Goal: Task Accomplishment & Management: Manage account settings

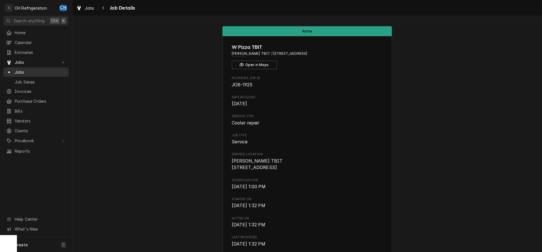
click at [32, 69] on span "Jobs" at bounding box center [40, 72] width 51 height 6
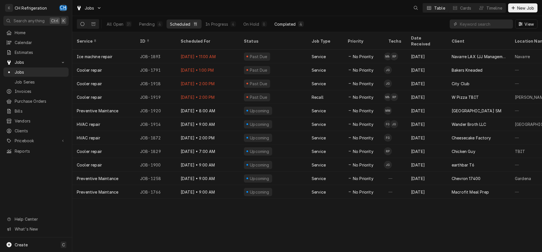
click at [299, 26] on div "4" at bounding box center [301, 24] width 6 height 6
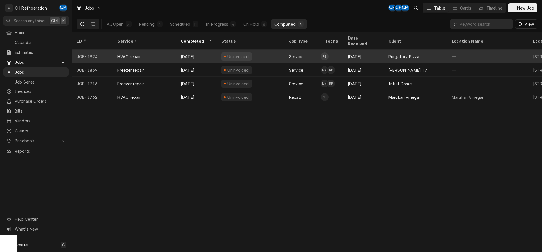
click at [419, 56] on tr "JOB-1924 HVAC repair Sep 10 Uninvoiced Service FG Sep 9 Purgatory Pizza — 1326 …" at bounding box center [408, 57] width 672 height 14
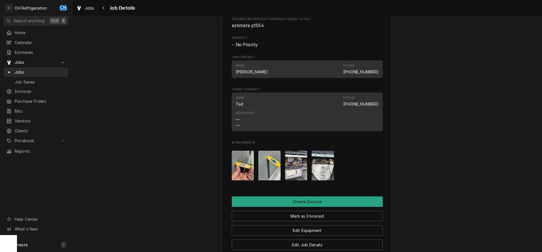
scroll to position [201, 0]
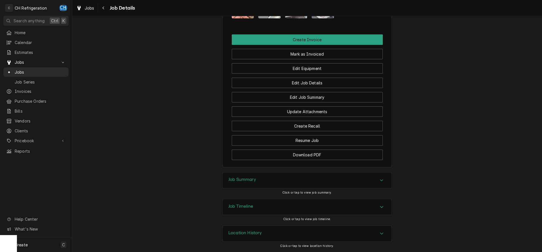
click at [254, 177] on h3 "Job Summary" at bounding box center [242, 179] width 28 height 5
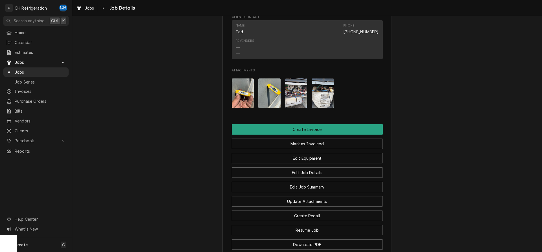
scroll to position [274, 0]
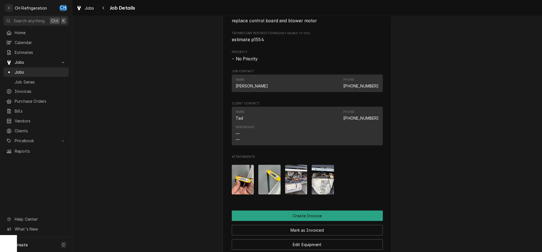
click at [242, 190] on img "Attachments" at bounding box center [243, 180] width 22 height 30
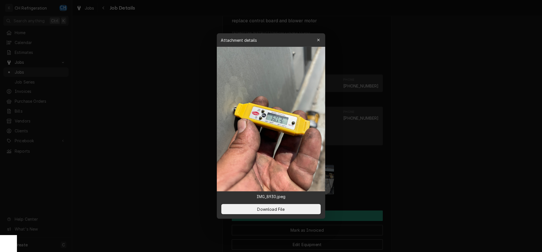
click at [433, 176] on div at bounding box center [271, 126] width 542 height 252
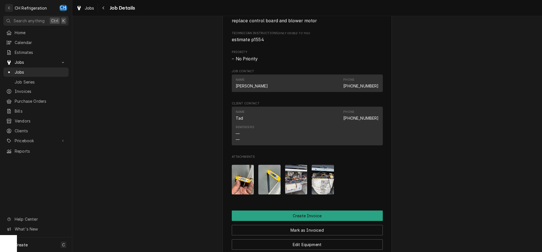
click at [269, 187] on img "Attachments" at bounding box center [269, 180] width 22 height 30
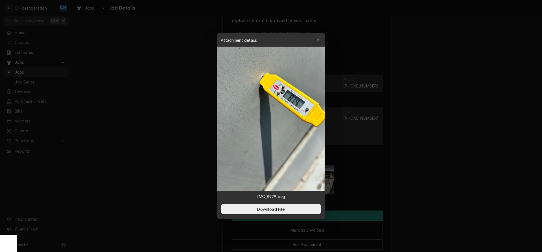
click at [436, 189] on div at bounding box center [271, 126] width 542 height 252
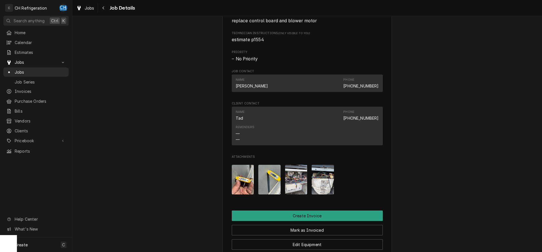
click at [303, 192] on img "Attachments" at bounding box center [296, 180] width 22 height 30
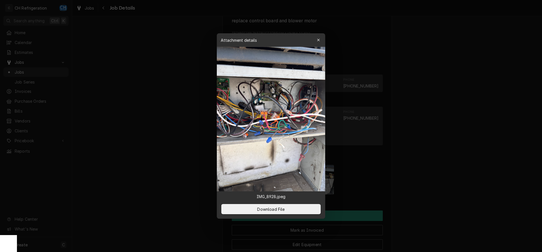
click at [413, 192] on div at bounding box center [271, 126] width 542 height 252
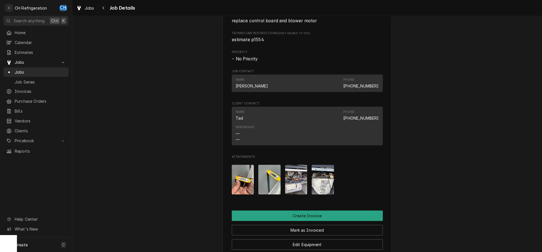
click at [334, 189] on div "Attachments" at bounding box center [307, 179] width 151 height 39
click at [329, 186] on img "Attachments" at bounding box center [322, 180] width 22 height 30
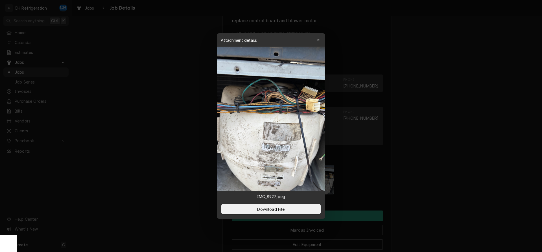
click at [441, 191] on div at bounding box center [271, 126] width 542 height 252
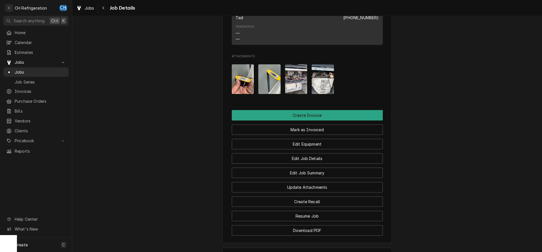
scroll to position [403, 0]
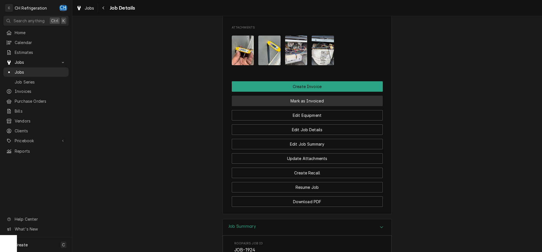
click at [311, 106] on button "Mark as Invoiced" at bounding box center [307, 101] width 151 height 10
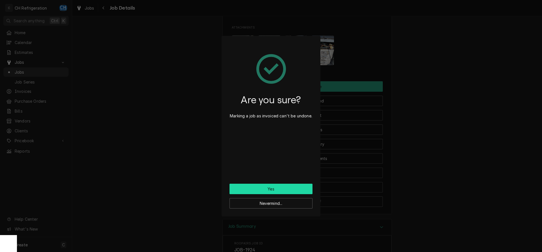
click at [280, 185] on button "Yes" at bounding box center [270, 189] width 83 height 10
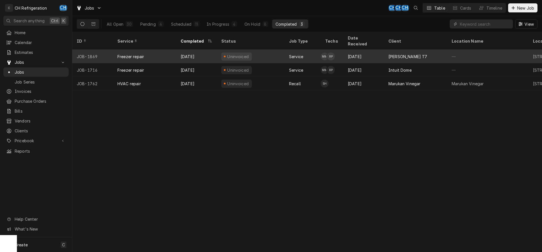
click at [409, 52] on div "[PERSON_NAME] T7" at bounding box center [415, 57] width 63 height 14
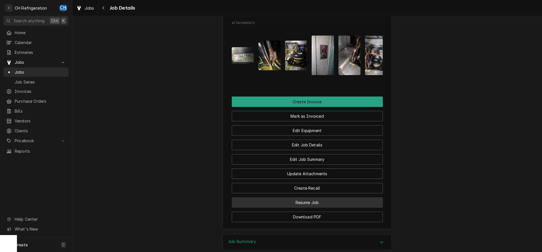
scroll to position [443, 0]
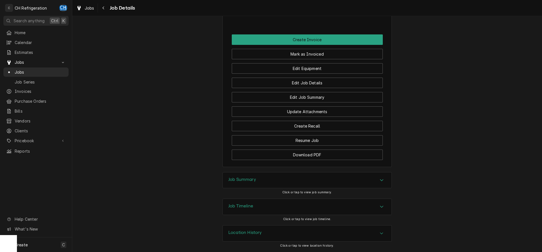
click at [269, 176] on div "Job Summary" at bounding box center [307, 180] width 169 height 16
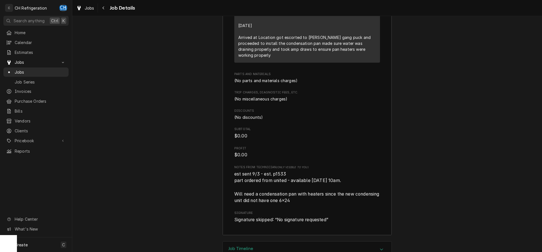
scroll to position [883, 0]
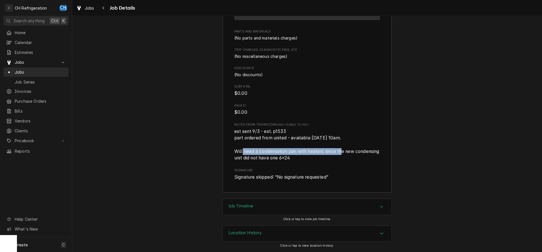
drag, startPoint x: 249, startPoint y: 152, endPoint x: 351, endPoint y: 152, distance: 102.4
click at [351, 152] on span "est sent 9/3 - est. p1533 part ordered from united - available 9/5 10am. Will n…" at bounding box center [307, 145] width 146 height 32
drag, startPoint x: 247, startPoint y: 155, endPoint x: 322, endPoint y: 155, distance: 74.7
click at [322, 155] on span "est sent 9/3 - est. p1533 part ordered from united - available 9/5 10am. Will n…" at bounding box center [307, 144] width 146 height 33
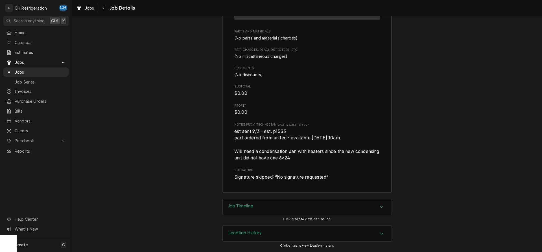
click at [322, 155] on span "est sent 9/3 - est. p1533 part ordered from united - available 9/5 10am. Will n…" at bounding box center [307, 144] width 146 height 33
drag, startPoint x: 298, startPoint y: 150, endPoint x: 319, endPoint y: 161, distance: 24.1
click at [319, 161] on span "est sent 9/3 - est. p1533 part ordered from united - available 9/5 10am. Will n…" at bounding box center [307, 144] width 146 height 33
click at [316, 206] on div "Job Timeline" at bounding box center [307, 207] width 169 height 16
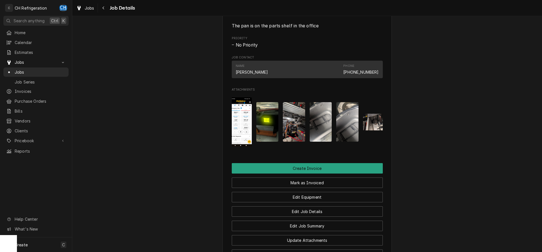
scroll to position [0, 195]
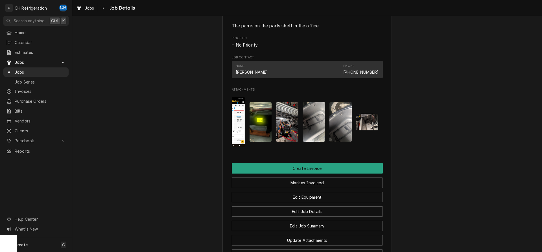
click at [309, 132] on img "Attachments" at bounding box center [314, 121] width 22 height 39
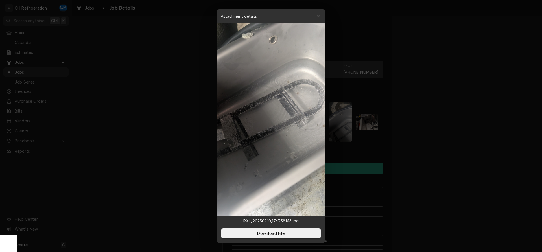
click at [443, 133] on div at bounding box center [271, 126] width 542 height 252
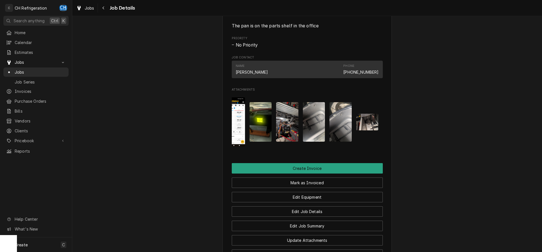
click at [344, 131] on img "Attachments" at bounding box center [340, 121] width 22 height 39
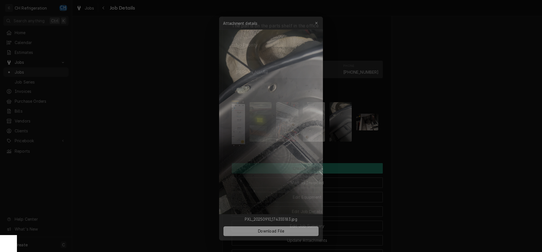
click at [409, 131] on div at bounding box center [271, 126] width 542 height 252
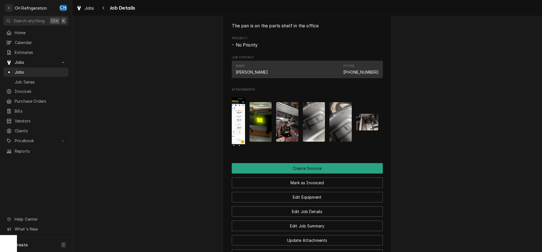
click at [368, 130] on img "Attachments" at bounding box center [367, 122] width 22 height 17
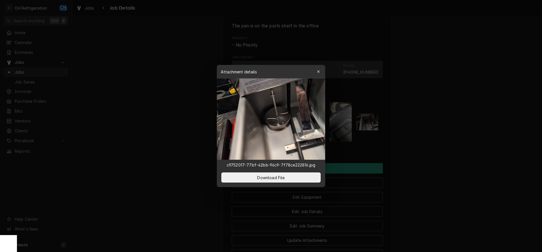
click at [433, 134] on div at bounding box center [271, 126] width 542 height 252
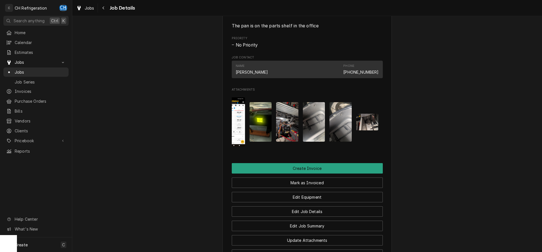
click at [325, 131] on div "Attachments" at bounding box center [307, 122] width 151 height 58
click at [340, 130] on img "Attachments" at bounding box center [340, 121] width 22 height 39
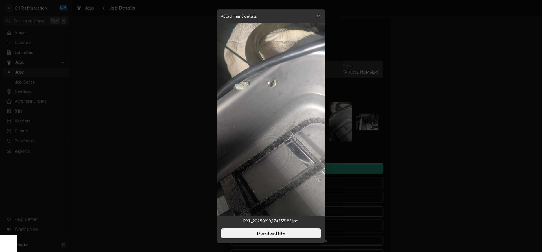
drag, startPoint x: 419, startPoint y: 132, endPoint x: 413, endPoint y: 133, distance: 6.0
click at [418, 133] on div at bounding box center [271, 126] width 542 height 252
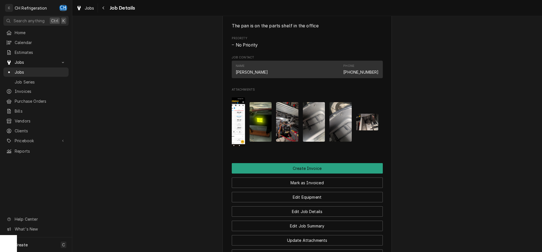
click at [364, 126] on img "Attachments" at bounding box center [367, 122] width 22 height 17
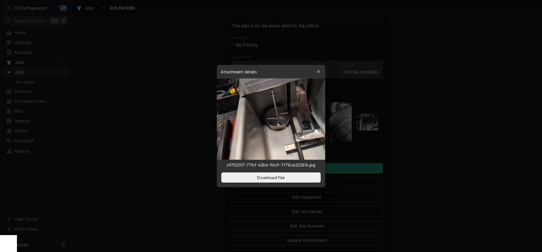
click at [425, 132] on div at bounding box center [271, 126] width 542 height 252
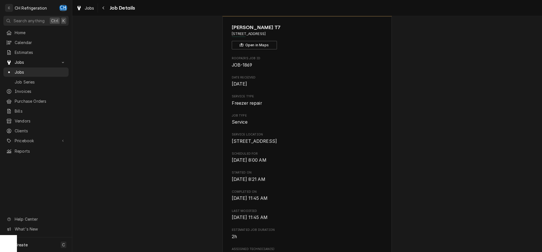
scroll to position [0, 0]
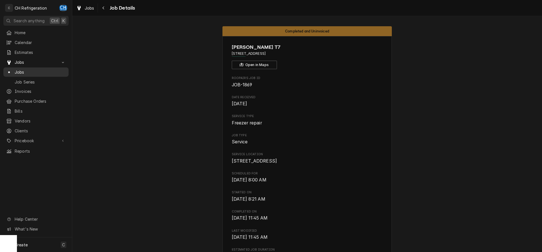
click at [29, 71] on span "Jobs" at bounding box center [40, 72] width 51 height 6
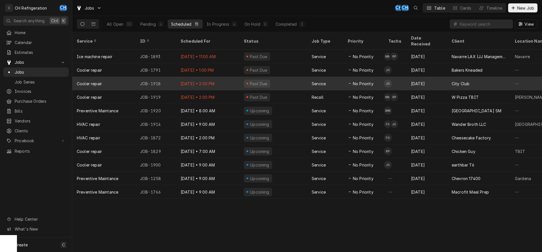
click at [447, 78] on div "City Club" at bounding box center [478, 84] width 63 height 14
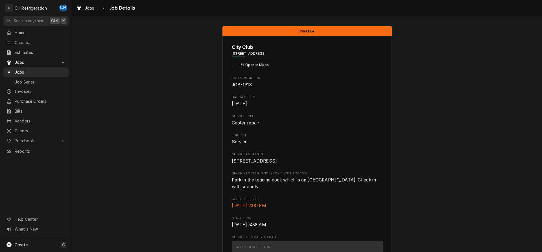
copy span "555 Flower St, Los Angeles, CA 90012"
click at [23, 72] on span "Jobs" at bounding box center [40, 72] width 51 height 6
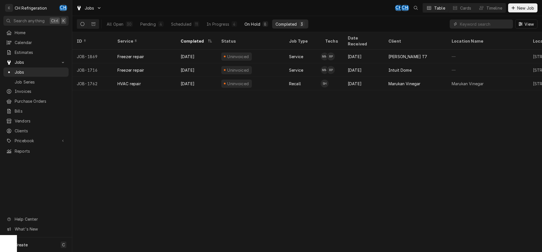
click at [252, 23] on div "On Hold" at bounding box center [252, 24] width 16 height 6
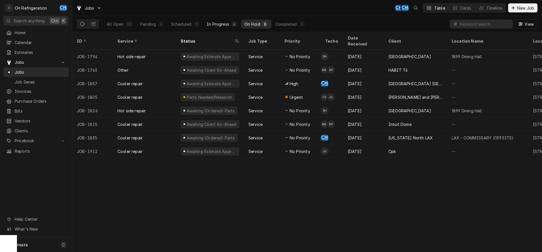
click at [221, 23] on div "In Progress" at bounding box center [217, 24] width 23 height 6
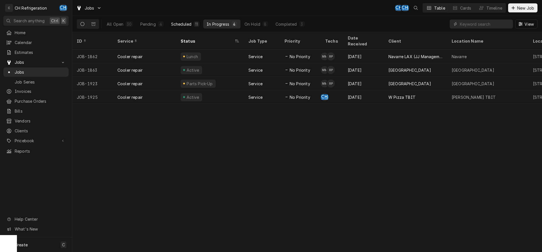
click at [188, 23] on div "Scheduled" at bounding box center [181, 24] width 20 height 6
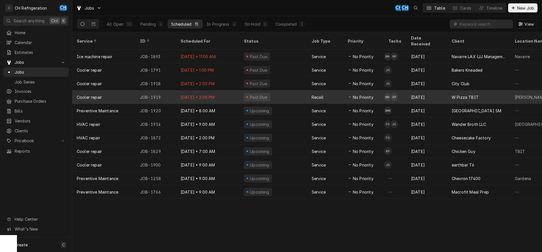
click at [448, 90] on div "W Pizza TBIT" at bounding box center [478, 97] width 63 height 14
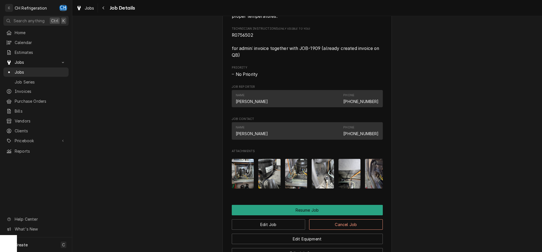
scroll to position [432, 0]
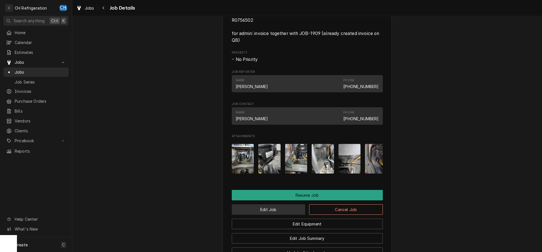
click at [261, 214] on button "Edit Job" at bounding box center [269, 209] width 74 height 10
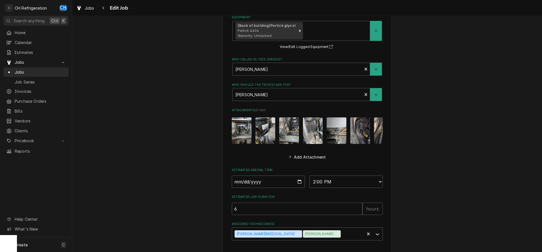
scroll to position [368, 0]
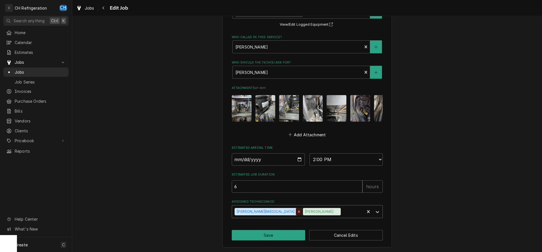
click at [297, 212] on icon "Remove Moises Melena" at bounding box center [299, 212] width 4 height 4
click at [267, 211] on icon "Remove Ruben Perez" at bounding box center [269, 212] width 4 height 4
click at [272, 212] on div "Assigned Technician(s)" at bounding box center [302, 211] width 135 height 10
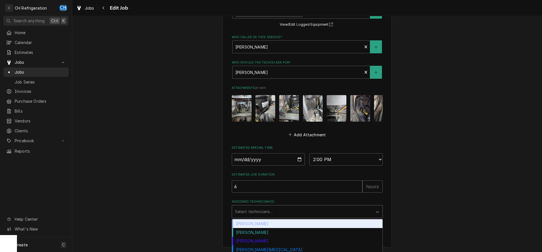
click at [261, 223] on div "[PERSON_NAME]" at bounding box center [307, 223] width 150 height 9
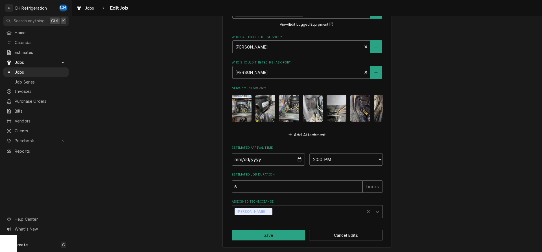
type textarea "x"
click at [309, 153] on select "AM / PM 6:00 AM 6:15 AM 6:30 AM 6:45 AM 7:00 AM 7:15 AM 7:30 AM 7:45 AM 8:00 AM…" at bounding box center [345, 159] width 73 height 12
select select "15:00:00"
click option "3:00 PM" at bounding box center [0, 0] width 0 height 0
click at [275, 231] on button "Save" at bounding box center [269, 235] width 74 height 10
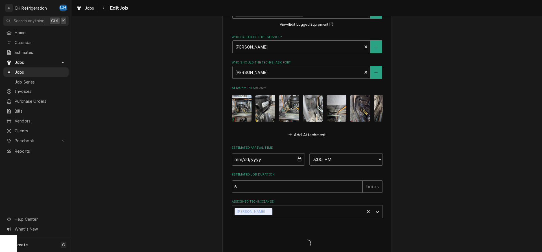
type textarea "x"
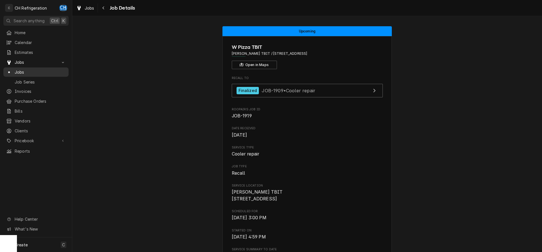
click at [20, 69] on span "Jobs" at bounding box center [40, 72] width 51 height 6
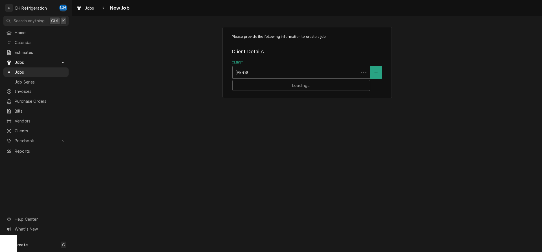
type input "foothi"
click at [258, 84] on strong "[GEOGRAPHIC_DATA]" at bounding box center [257, 84] width 45 height 5
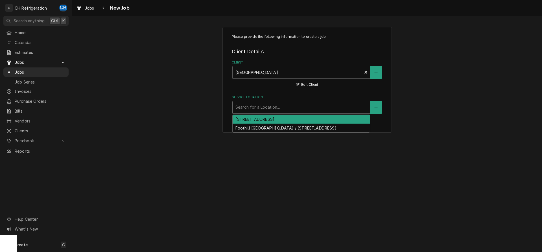
drag, startPoint x: 278, startPoint y: 105, endPoint x: 282, endPoint y: 116, distance: 11.7
click at [278, 106] on div "Service Location" at bounding box center [300, 107] width 131 height 10
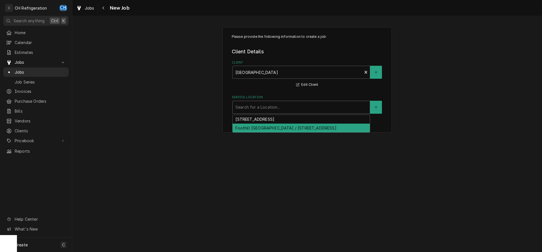
click at [283, 118] on div "[STREET_ADDRESS]" at bounding box center [300, 119] width 137 height 9
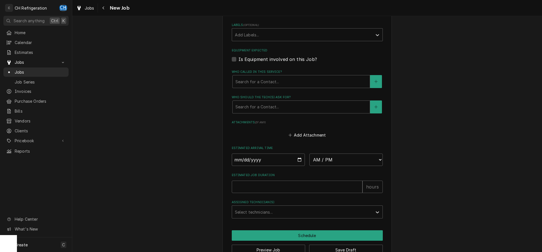
scroll to position [325, 0]
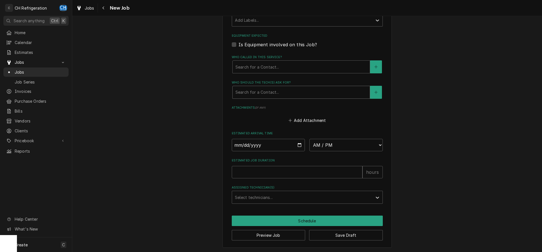
click at [282, 93] on div "Who should the tech(s) ask for?" at bounding box center [300, 92] width 131 height 10
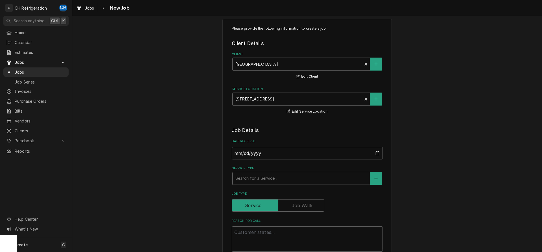
scroll to position [0, 0]
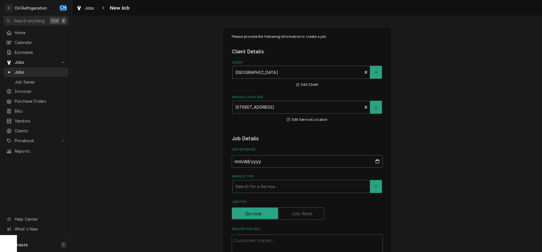
type textarea "x"
click at [14, 72] on div "Jobs" at bounding box center [36, 72] width 60 height 6
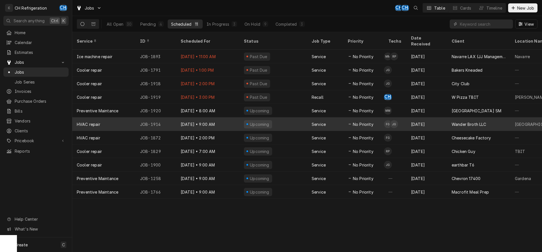
click at [402, 119] on td "FG JG" at bounding box center [395, 124] width 23 height 14
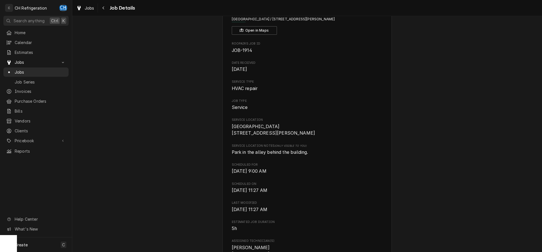
scroll to position [29, 0]
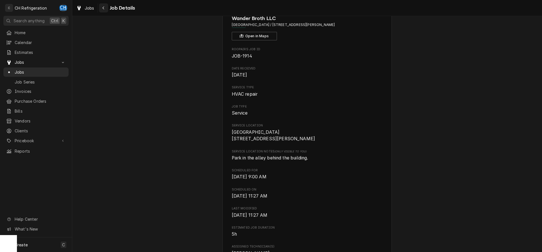
click at [106, 7] on div "Navigate back" at bounding box center [104, 8] width 6 height 6
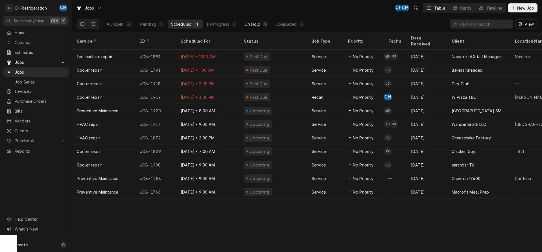
click at [250, 21] on button "On Hold 9" at bounding box center [256, 23] width 30 height 9
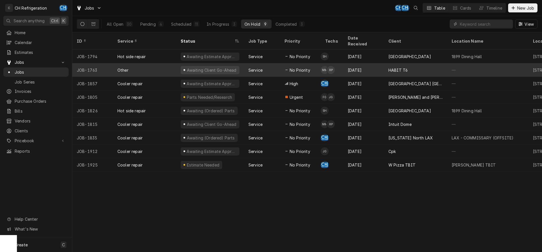
click at [422, 63] on div "HABIT T6" at bounding box center [415, 70] width 63 height 14
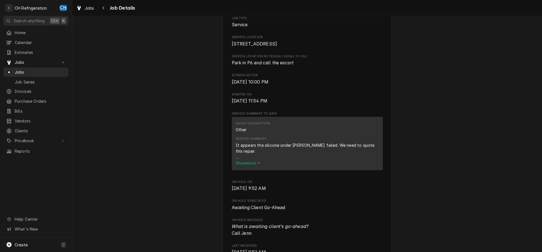
scroll to position [144, 0]
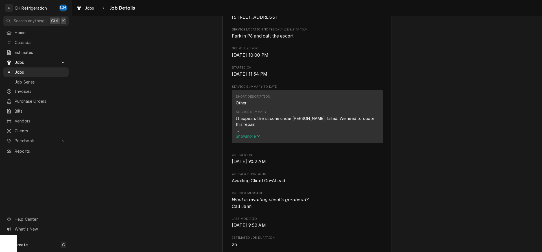
click at [250, 133] on div "It appears the silicone under hood failed. We need to quote this repair. We nee…" at bounding box center [307, 124] width 143 height 18
click at [247, 138] on span "Show more" at bounding box center [248, 136] width 25 height 5
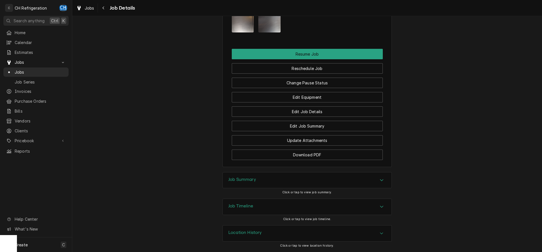
scroll to position [509, 0]
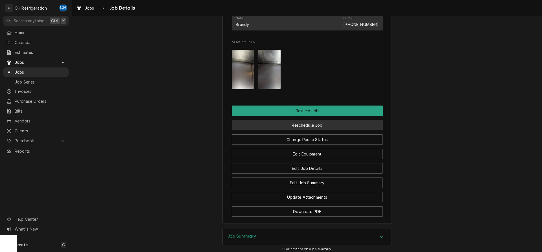
click at [298, 126] on button "Reschedule Job" at bounding box center [307, 125] width 151 height 10
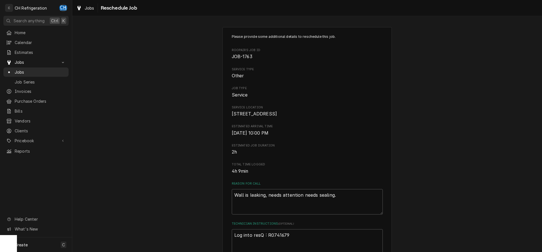
scroll to position [144, 0]
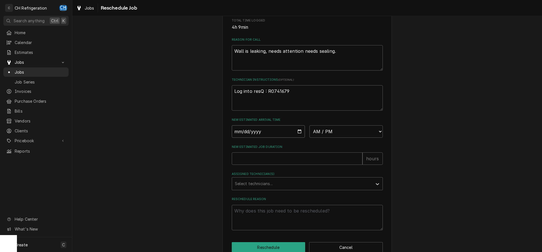
click at [298, 138] on input "Date" at bounding box center [268, 131] width 73 height 12
click at [299, 137] on input "Date" at bounding box center [268, 131] width 73 height 12
type input "2025-09-11"
type textarea "x"
click at [309, 125] on select "AM / PM 6:00 AM 6:15 AM 6:30 AM 6:45 AM 7:00 AM 7:15 AM 7:30 AM 7:45 AM 8:00 AM…" at bounding box center [345, 131] width 73 height 12
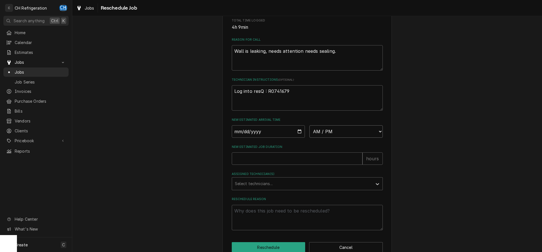
select select "22:00:00"
click option "10:00 PM" at bounding box center [0, 0] width 0 height 0
click at [306, 165] on input "New Estimated Job Duration" at bounding box center [297, 158] width 131 height 12
type textarea "x"
type input "2"
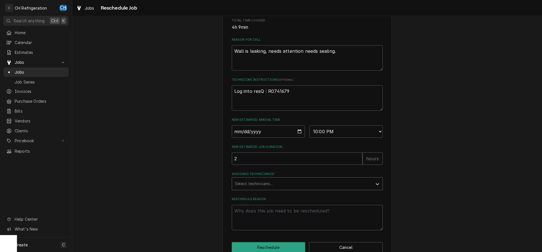
click at [287, 189] on div "Assigned Technician(s)" at bounding box center [302, 184] width 135 height 10
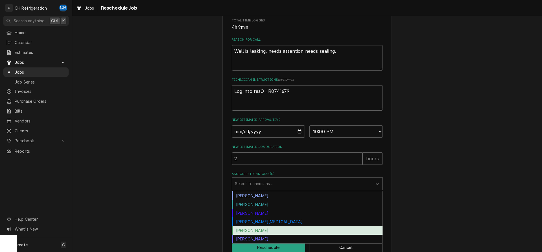
click at [262, 235] on div "Ruben Perez" at bounding box center [307, 230] width 150 height 9
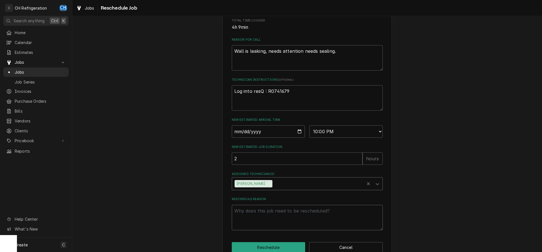
click at [280, 225] on textarea "Reschedule Reason" at bounding box center [307, 217] width 151 height 25
type textarea "x"
type textarea "d"
type textarea "x"
type textarea "dr"
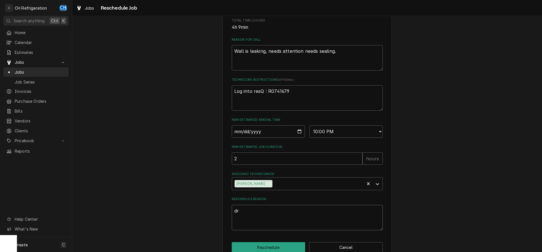
type textarea "x"
type textarea "dri"
type textarea "x"
type textarea "dril"
type textarea "x"
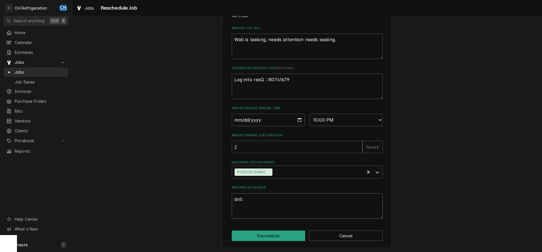
scroll to position [163, 0]
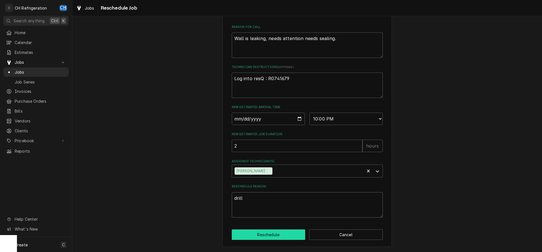
type textarea "drill"
click at [274, 232] on button "Reschedule" at bounding box center [269, 234] width 74 height 10
type textarea "x"
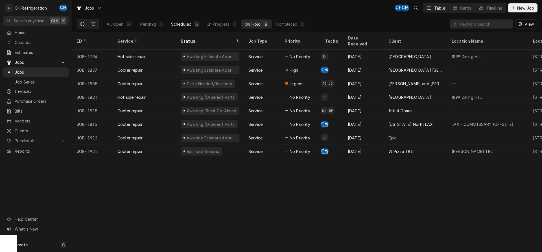
click at [190, 22] on div "Scheduled" at bounding box center [181, 24] width 20 height 6
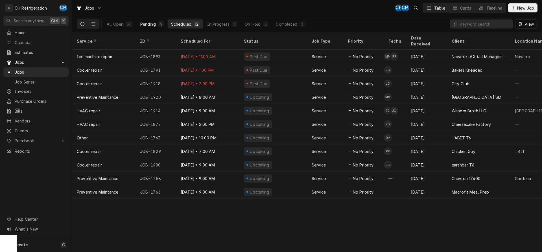
click at [141, 23] on div "Pending" at bounding box center [148, 24] width 16 height 6
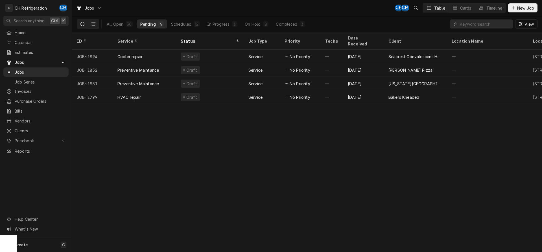
click at [164, 23] on button "Pending 4" at bounding box center [152, 23] width 30 height 9
click at [177, 23] on div "Scheduled" at bounding box center [181, 24] width 20 height 6
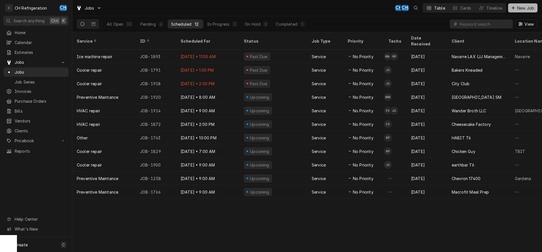
click at [525, 11] on button "New Job" at bounding box center [522, 7] width 29 height 9
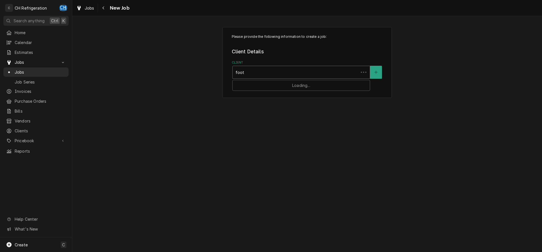
type input "[PERSON_NAME]"
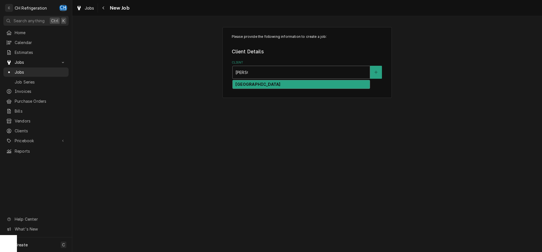
click at [266, 83] on strong "[GEOGRAPHIC_DATA]" at bounding box center [257, 84] width 45 height 5
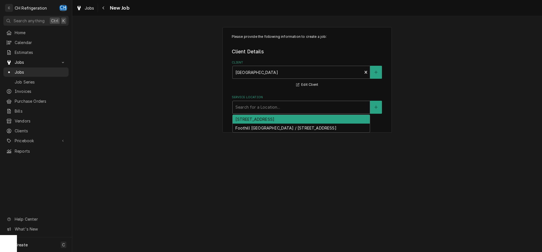
click at [288, 111] on div "Service Location" at bounding box center [300, 107] width 131 height 10
click at [287, 119] on div "790 W Chestnut Ave, Monrovia, CA 91016" at bounding box center [300, 119] width 137 height 9
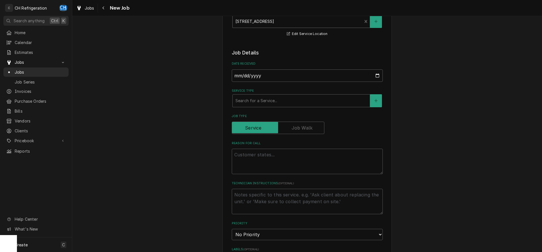
scroll to position [86, 0]
click at [286, 108] on fieldset "Job Details Date Received 2025-09-10 Service Type Search for a Service... Job T…" at bounding box center [307, 245] width 151 height 393
click at [286, 102] on div "Service Type" at bounding box center [300, 100] width 131 height 10
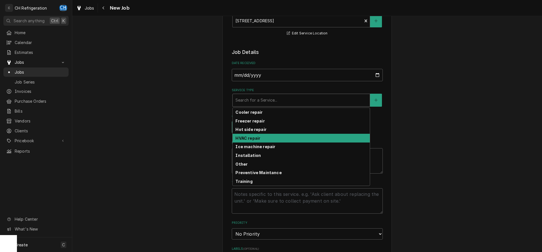
click at [254, 137] on strong "HVAC repair" at bounding box center [247, 138] width 25 height 5
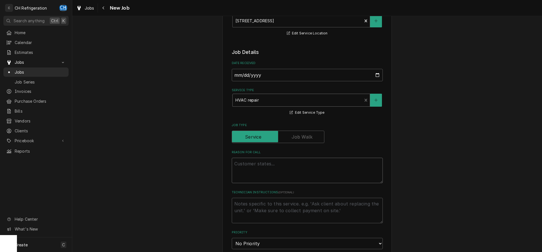
click at [258, 164] on textarea "Reason For Call" at bounding box center [307, 170] width 151 height 25
type textarea "x"
type textarea "w"
type textarea "x"
type textarea "wa"
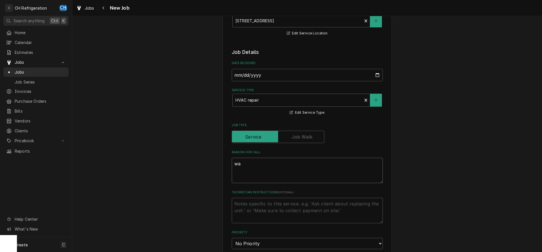
type textarea "x"
type textarea "wat"
type textarea "x"
type textarea "wate"
type textarea "x"
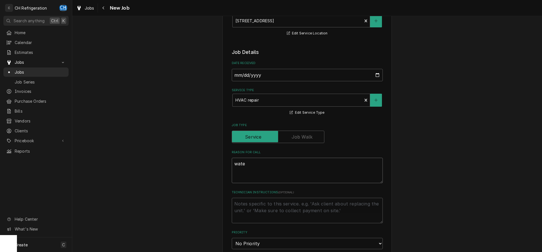
type textarea "water"
type textarea "x"
type textarea "water"
type textarea "x"
type textarea "water v"
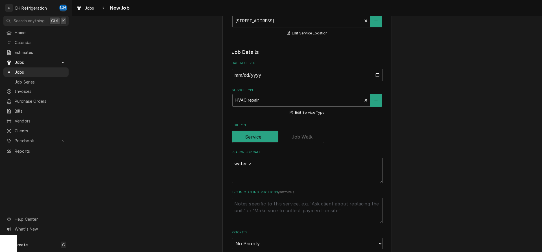
type textarea "x"
type textarea "water va"
type textarea "x"
type textarea "water val"
type textarea "x"
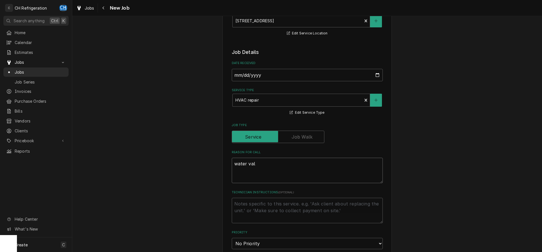
type textarea "water valv"
type textarea "x"
type textarea "water valve"
type textarea "x"
type textarea "water valves"
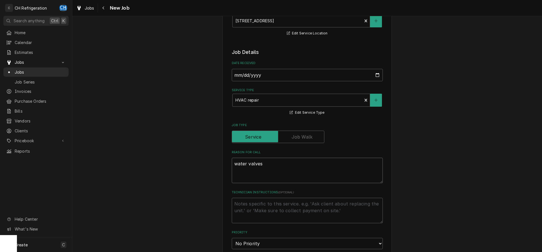
type textarea "x"
type textarea "water valves"
type textarea "x"
type textarea "water valves ?"
type textarea "x"
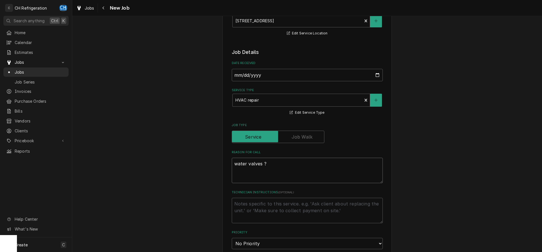
type textarea "water valves"
type textarea "x"
type textarea "water valves /"
type textarea "x"
type textarea "water valves /"
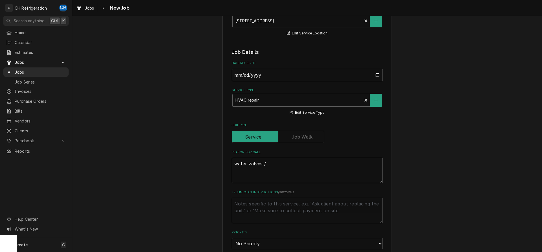
type textarea "x"
type textarea "water valves / n"
type textarea "x"
type textarea "water valves /"
type textarea "x"
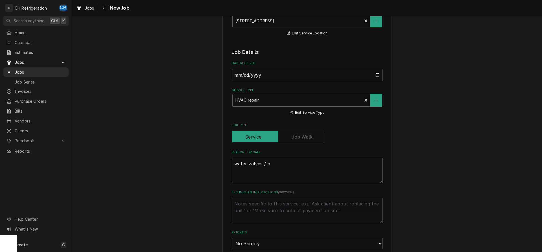
type textarea "water valves / he"
type textarea "x"
type textarea "water valves / hea"
type textarea "x"
type textarea "water valves / heat"
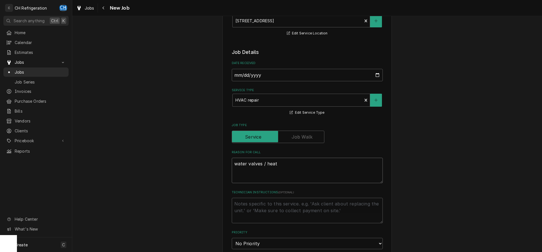
type textarea "x"
type textarea "water valves / heati"
type textarea "x"
type textarea "water valves / heatin"
type textarea "x"
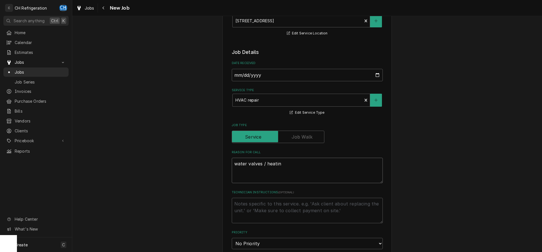
type textarea "water valves / heating"
type textarea "x"
type textarea "water valves / heating"
type textarea "x"
type textarea "water valves / heating e"
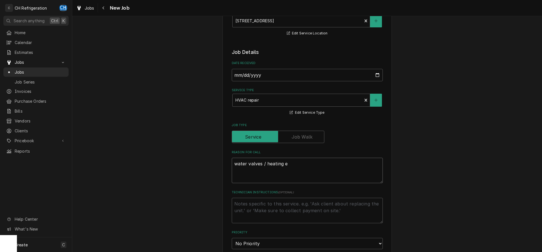
type textarea "x"
type textarea "water valves / heating el"
type textarea "x"
type textarea "water valves / heating ele"
type textarea "x"
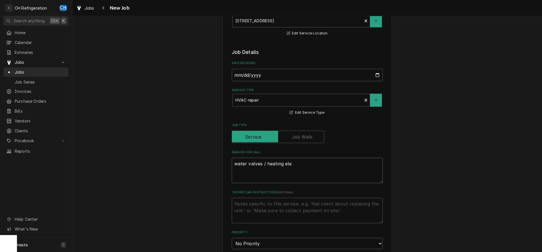
type textarea "water valves / heating elem"
type textarea "x"
type textarea "water valves / heating eleme"
type textarea "x"
type textarea "water valves / heating elemen"
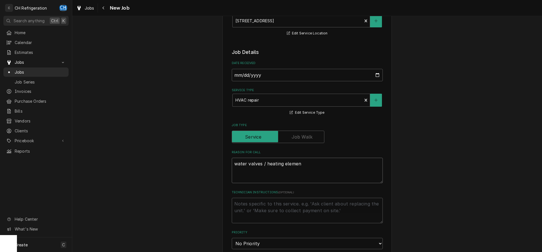
type textarea "x"
type textarea "water valves / heating element"
type textarea "x"
type textarea "water valves / heating element"
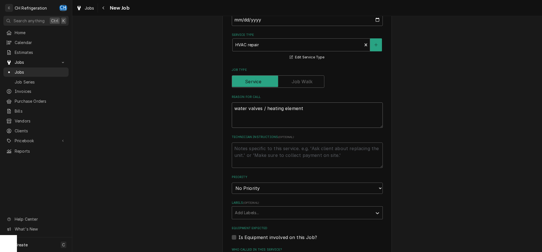
scroll to position [144, 0]
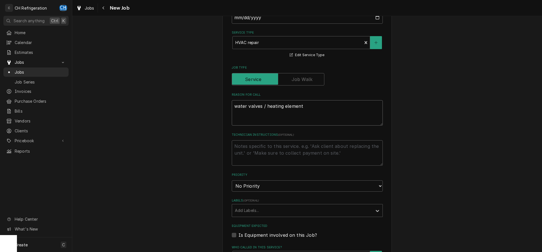
type textarea "x"
type textarea "water valves / heating element"
type textarea "x"
type textarea "water valves / heating elements"
type textarea "x"
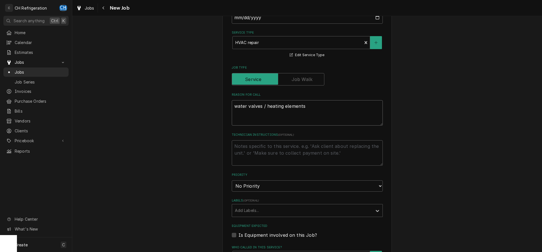
scroll to position [259, 0]
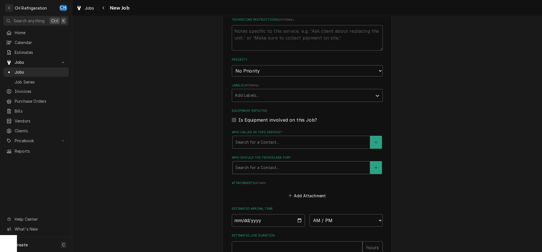
type textarea "water valves / heating elements"
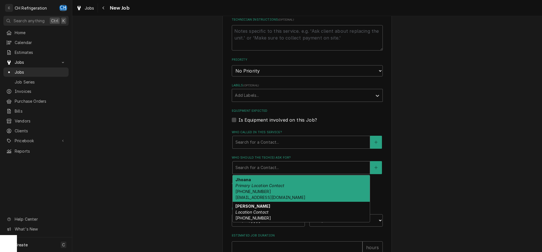
click at [282, 171] on div "Who should the tech(s) ask for?" at bounding box center [300, 167] width 131 height 10
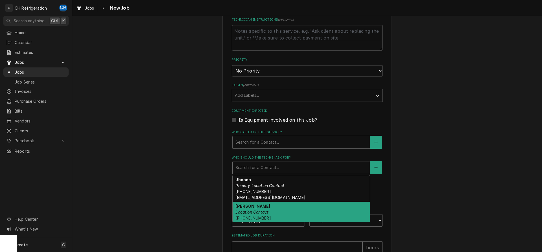
click at [281, 210] on div "Ray Location Contact (626) 824-6502" at bounding box center [300, 212] width 137 height 21
type textarea "x"
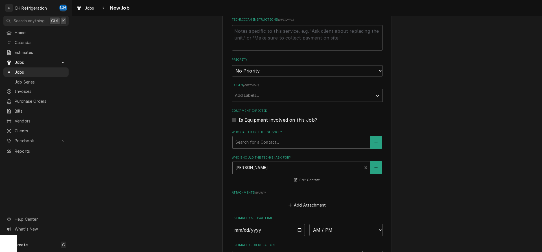
scroll to position [344, 0]
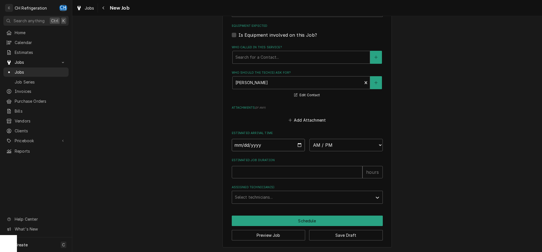
click at [300, 143] on input "Date" at bounding box center [268, 145] width 73 height 12
type input "2025-09-12"
click at [309, 139] on select "AM / PM 6:00 AM 6:15 AM 6:30 AM 6:45 AM 7:00 AM 7:15 AM 7:30 AM 7:45 AM 8:00 AM…" at bounding box center [345, 145] width 73 height 12
type textarea "x"
select select "09:00:00"
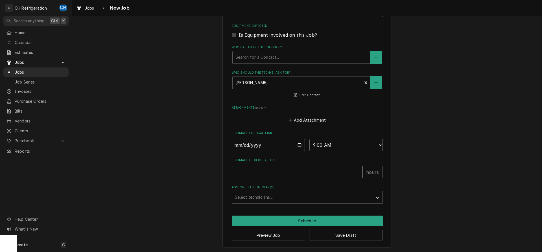
click option "9:00 AM" at bounding box center [0, 0] width 0 height 0
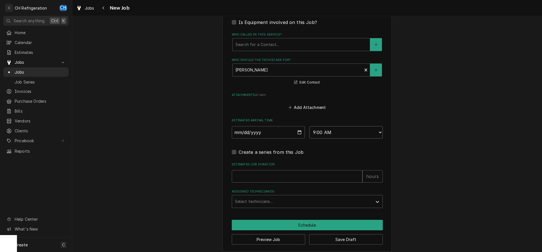
scroll to position [361, 0]
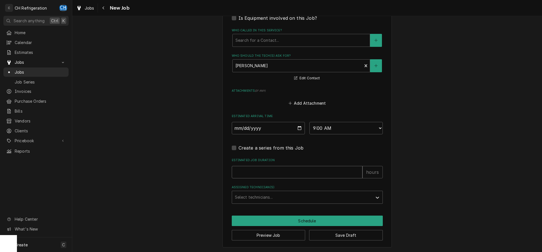
click at [280, 171] on input "Estimated Job Duration" at bounding box center [297, 172] width 131 height 12
type textarea "x"
type input "2"
type textarea "x"
type input "2"
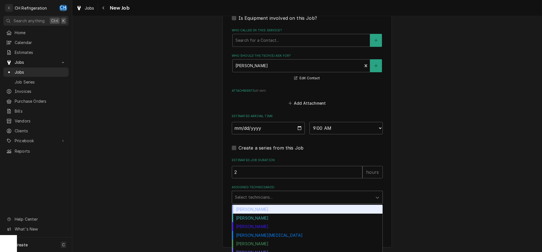
click at [300, 195] on div "Assigned Technician(s)" at bounding box center [302, 197] width 135 height 10
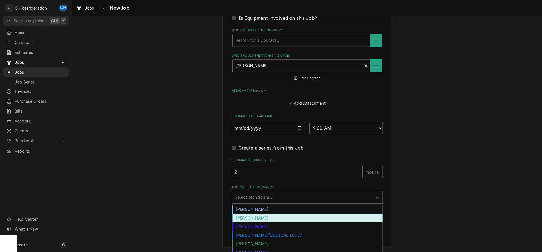
click at [261, 220] on div "Fred Gonzalez" at bounding box center [307, 218] width 150 height 9
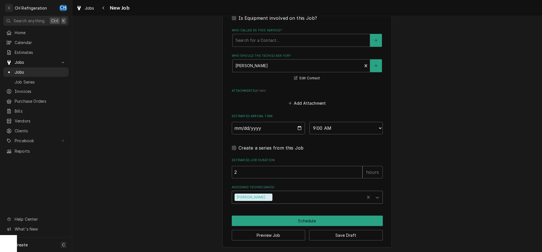
click at [291, 199] on div "Assigned Technician(s)" at bounding box center [317, 197] width 88 height 10
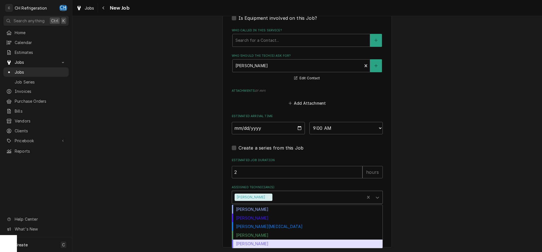
click at [269, 240] on div "Steven Hiraga" at bounding box center [307, 243] width 150 height 9
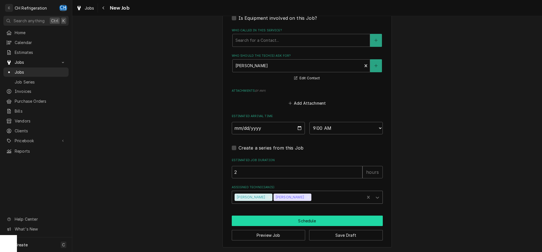
click at [318, 223] on button "Schedule" at bounding box center [307, 220] width 151 height 10
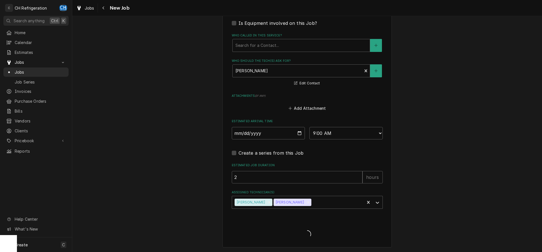
type textarea "x"
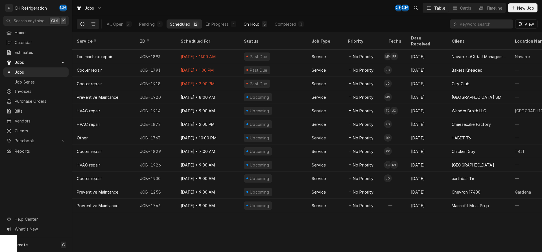
click at [259, 23] on div "On Hold" at bounding box center [251, 24] width 16 height 6
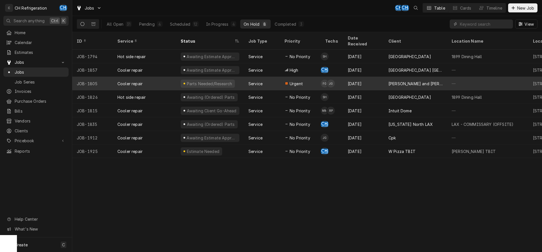
click at [277, 77] on div "Service" at bounding box center [262, 84] width 36 height 14
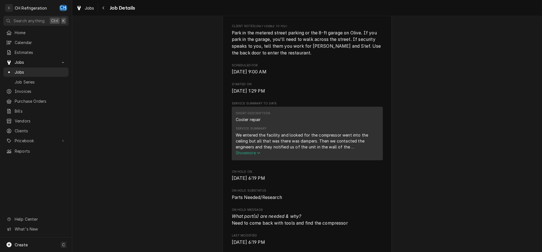
scroll to position [230, 0]
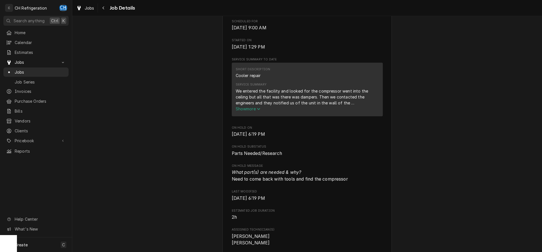
click at [249, 111] on span "Show more" at bounding box center [248, 108] width 25 height 5
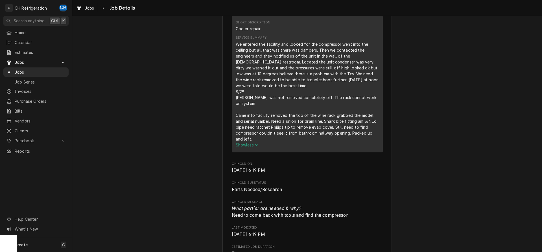
scroll to position [288, 0]
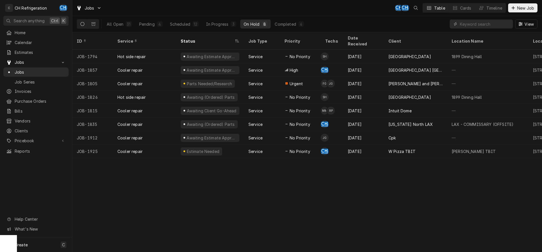
click at [467, 179] on div "ID Service Status Job Type Priority Techs Date Received Client Location Name Lo…" at bounding box center [306, 142] width 469 height 220
click at [293, 176] on div "ID Service Status Job Type Priority Techs Date Received Client Location Name Lo…" at bounding box center [306, 142] width 469 height 220
click at [232, 24] on div "5" at bounding box center [233, 24] width 3 height 6
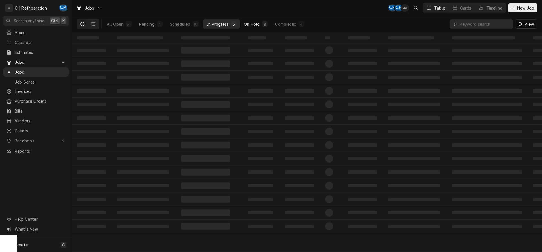
click at [253, 24] on div "On Hold" at bounding box center [252, 24] width 16 height 6
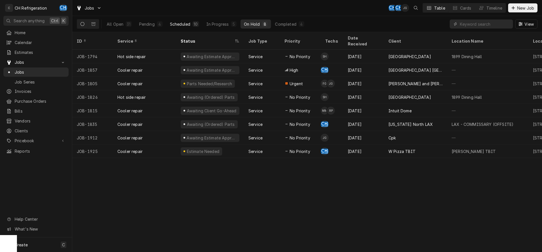
click at [185, 25] on div "Scheduled" at bounding box center [180, 24] width 20 height 6
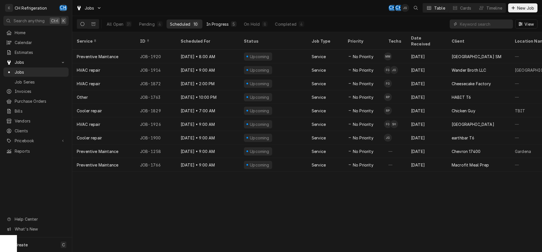
click at [224, 23] on div "In Progress" at bounding box center [217, 24] width 23 height 6
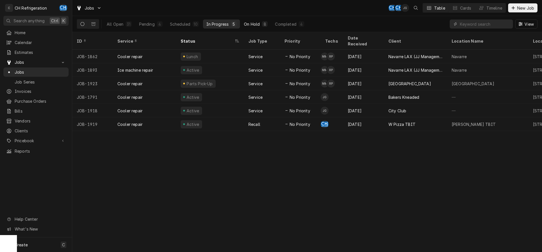
click at [260, 26] on div "On Hold" at bounding box center [252, 24] width 16 height 6
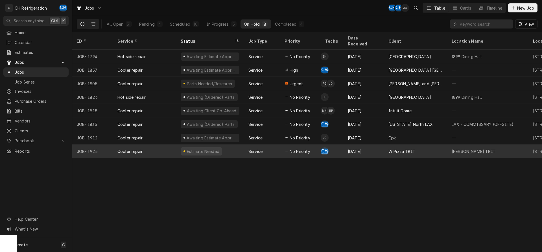
click at [414, 147] on div "W Pizza TBIT" at bounding box center [415, 151] width 63 height 14
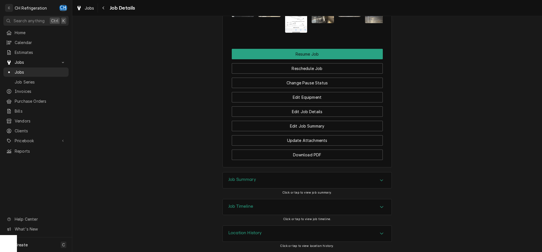
click at [369, 173] on div "Job Summary" at bounding box center [307, 180] width 169 height 16
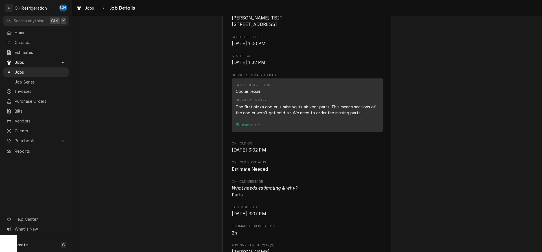
scroll to position [144, 0]
click at [246, 126] on span "Show more" at bounding box center [248, 123] width 25 height 5
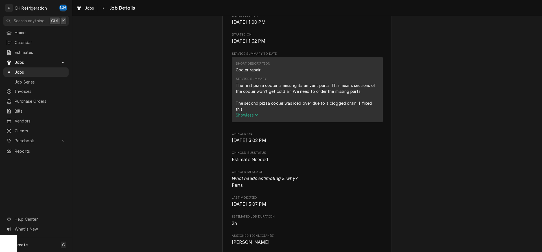
scroll to position [173, 0]
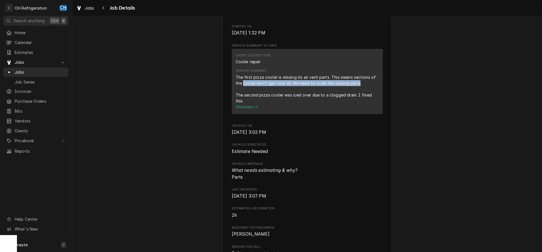
drag, startPoint x: 244, startPoint y: 91, endPoint x: 355, endPoint y: 91, distance: 111.7
click at [358, 91] on div "The first pizza cooler is missing its air vent parts. This means sections of th…" at bounding box center [307, 89] width 143 height 30
click at [238, 99] on div "The first pizza cooler is missing its air vent parts. This means sections of th…" at bounding box center [307, 89] width 143 height 30
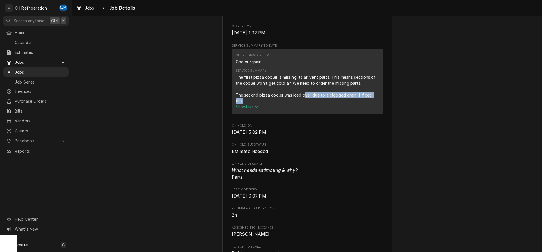
drag, startPoint x: 303, startPoint y: 99, endPoint x: 378, endPoint y: 102, distance: 75.1
click at [378, 102] on div "The first pizza cooler is missing its air vent parts. This means sections of th…" at bounding box center [307, 89] width 143 height 30
click at [371, 103] on div "The first pizza cooler is missing its air vent parts. This means sections of th…" at bounding box center [307, 89] width 143 height 30
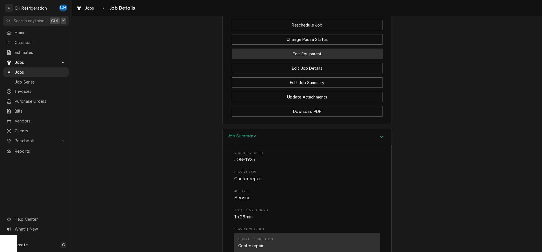
scroll to position [690, 0]
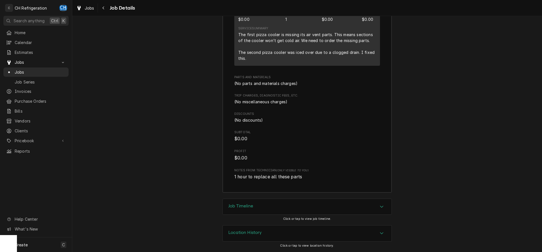
click at [258, 205] on div "Job Timeline" at bounding box center [307, 207] width 169 height 16
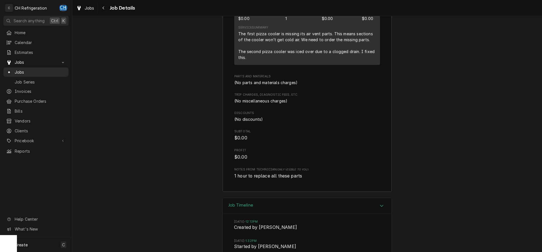
scroll to position [930, 0]
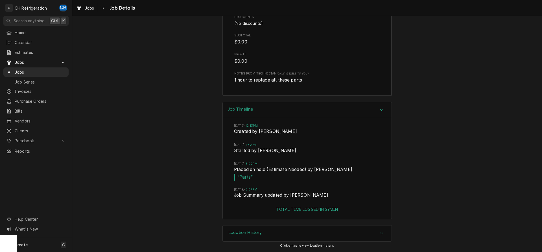
click at [176, 194] on div "Job Timeline Wed, Sep 10, 2025 - 12:13PM Created by Chris Hiraga Wed, Sep 10, 2…" at bounding box center [306, 164] width 469 height 124
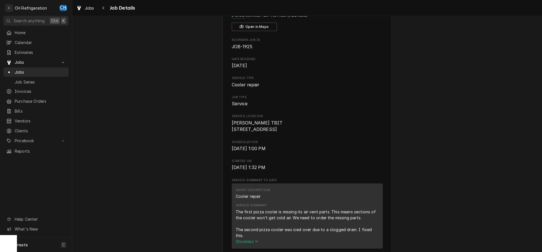
scroll to position [0, 0]
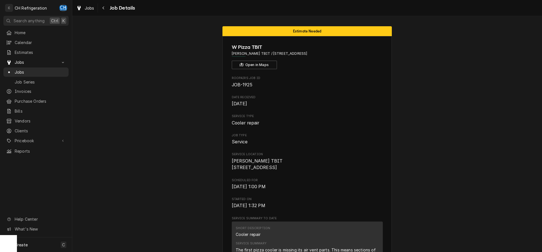
drag, startPoint x: 335, startPoint y: 50, endPoint x: 342, endPoint y: 58, distance: 10.4
click at [342, 58] on div "W Pizza TBIT Wolfgang Pizza TBIT / 4 World Way, Los Angeles, CA 90045 Open in M…" at bounding box center [307, 56] width 151 height 26
drag, startPoint x: 333, startPoint y: 52, endPoint x: 270, endPoint y: 53, distance: 63.2
click at [270, 53] on span "Wolfgang Pizza TBIT / 4 World Way, Los Angeles, CA 90045" at bounding box center [307, 53] width 151 height 5
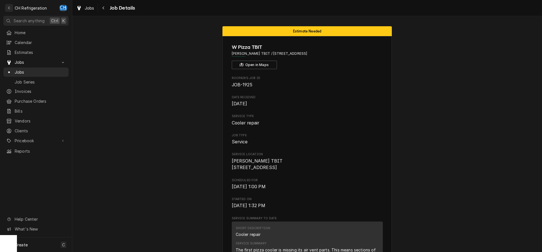
copy span "[STREET_ADDRESS]"
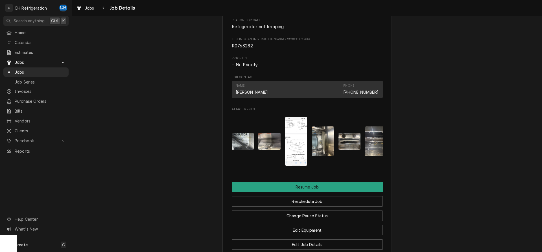
scroll to position [432, 0]
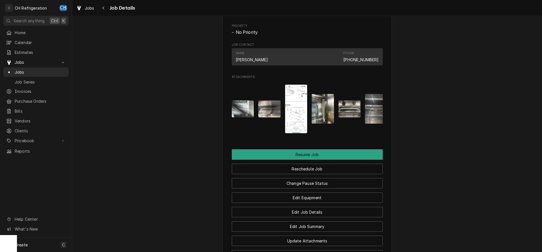
click at [238, 102] on img "Attachments" at bounding box center [243, 108] width 22 height 17
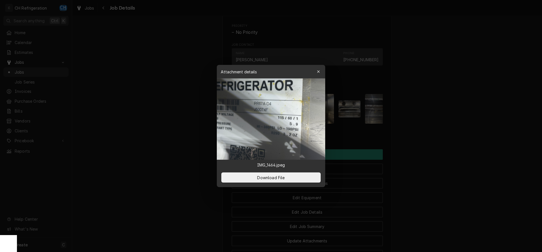
click at [455, 84] on div at bounding box center [271, 126] width 542 height 252
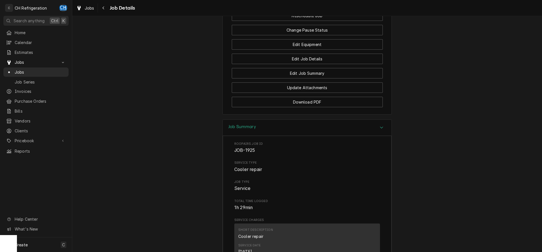
scroll to position [470, 0]
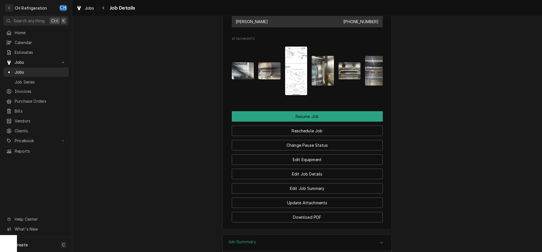
click at [299, 74] on img "Attachments" at bounding box center [296, 71] width 22 height 48
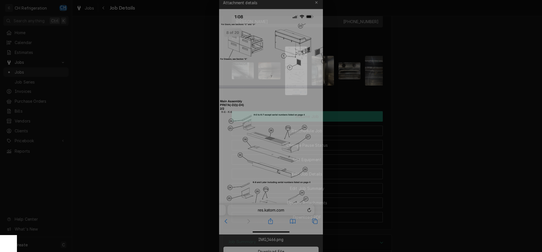
click at [405, 81] on div at bounding box center [271, 126] width 542 height 252
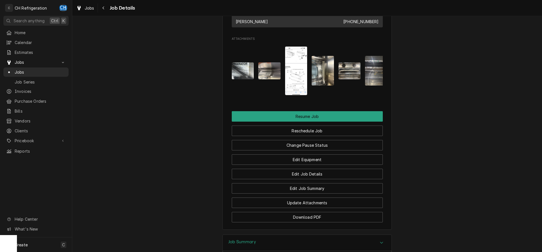
click at [323, 72] on img "Attachments" at bounding box center [322, 71] width 22 height 30
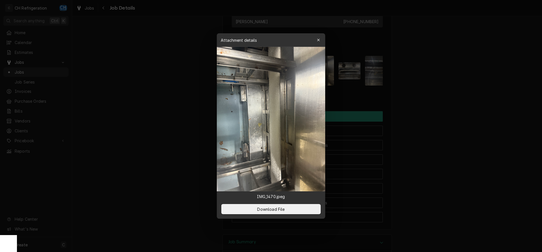
drag, startPoint x: 436, startPoint y: 80, endPoint x: 433, endPoint y: 80, distance: 2.8
click at [436, 80] on div at bounding box center [271, 126] width 542 height 252
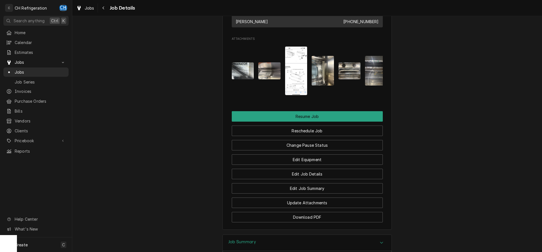
click at [380, 74] on img "Attachments" at bounding box center [376, 71] width 22 height 30
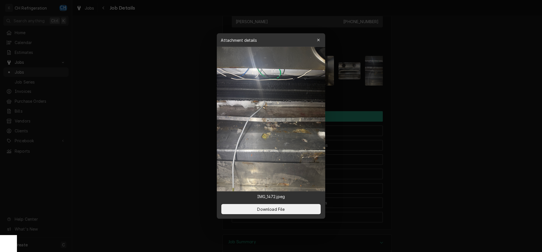
click at [432, 82] on div at bounding box center [271, 126] width 542 height 252
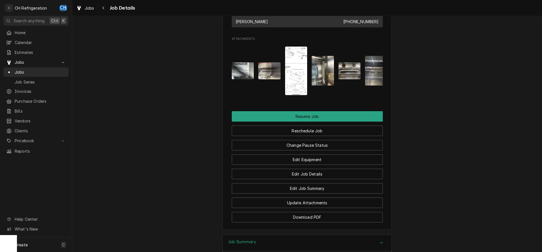
scroll to position [0, 9]
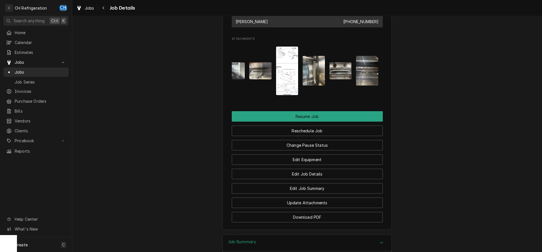
click at [239, 73] on img "Attachments" at bounding box center [234, 70] width 22 height 17
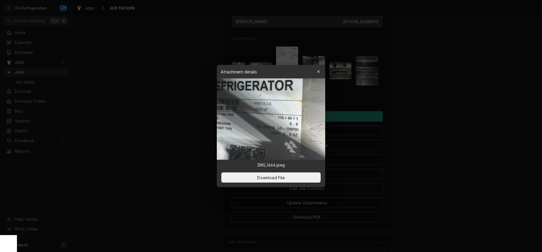
click at [399, 88] on div at bounding box center [271, 126] width 542 height 252
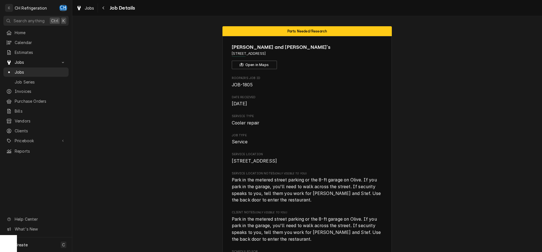
scroll to position [288, 0]
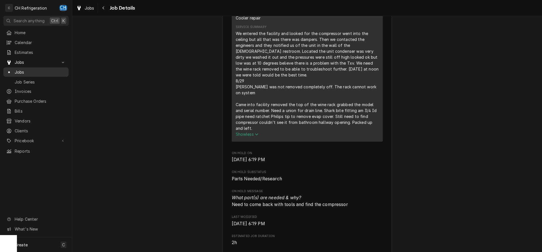
click at [43, 71] on span "Jobs" at bounding box center [40, 72] width 51 height 6
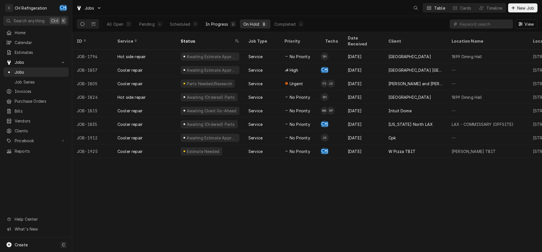
click at [224, 22] on div "In Progress" at bounding box center [216, 24] width 23 height 6
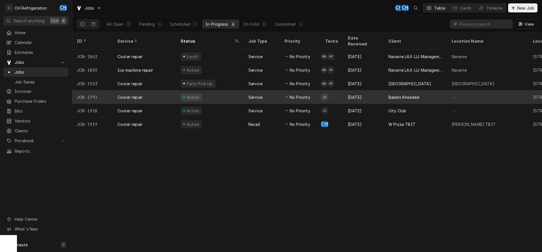
click at [374, 96] on div "[DATE]" at bounding box center [363, 97] width 41 height 14
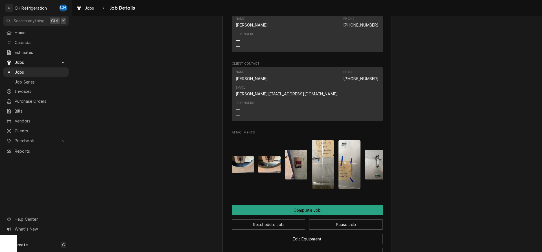
scroll to position [536, 0]
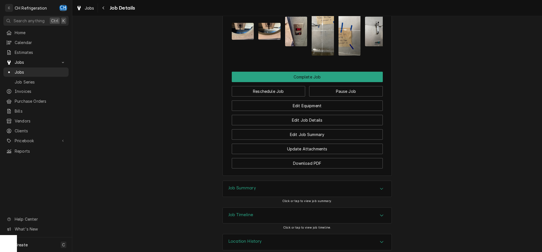
click at [309, 181] on div "Job Summary" at bounding box center [307, 189] width 169 height 16
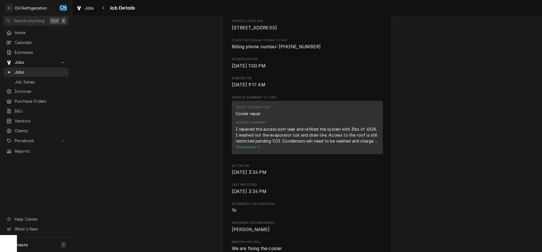
scroll to position [0, 0]
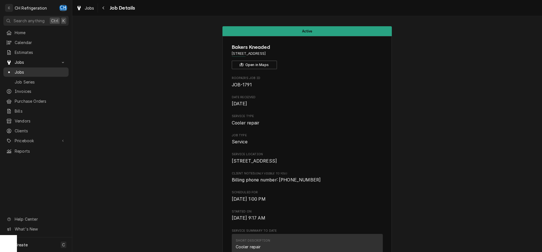
click at [32, 70] on span "Jobs" at bounding box center [40, 72] width 51 height 6
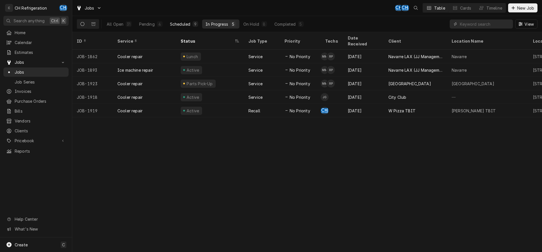
click at [193, 27] on button "Scheduled 9" at bounding box center [183, 23] width 35 height 9
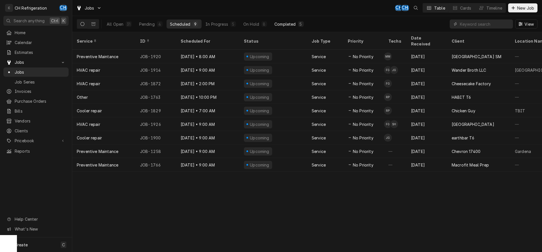
click at [293, 21] on div "Completed" at bounding box center [284, 24] width 21 height 6
